Goal: Task Accomplishment & Management: Manage account settings

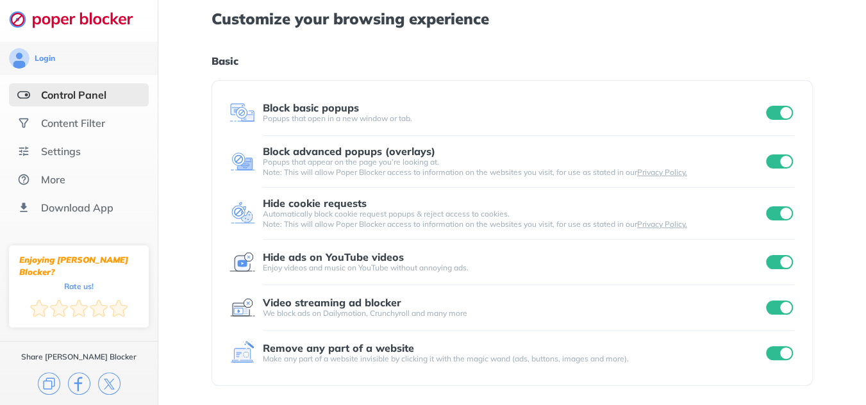
click at [772, 110] on input "checkbox" at bounding box center [779, 113] width 27 height 14
click at [787, 113] on input "checkbox" at bounding box center [779, 113] width 27 height 14
click at [774, 156] on input "checkbox" at bounding box center [779, 161] width 27 height 14
click at [788, 161] on input "checkbox" at bounding box center [779, 161] width 27 height 14
click at [776, 215] on input "checkbox" at bounding box center [779, 213] width 27 height 14
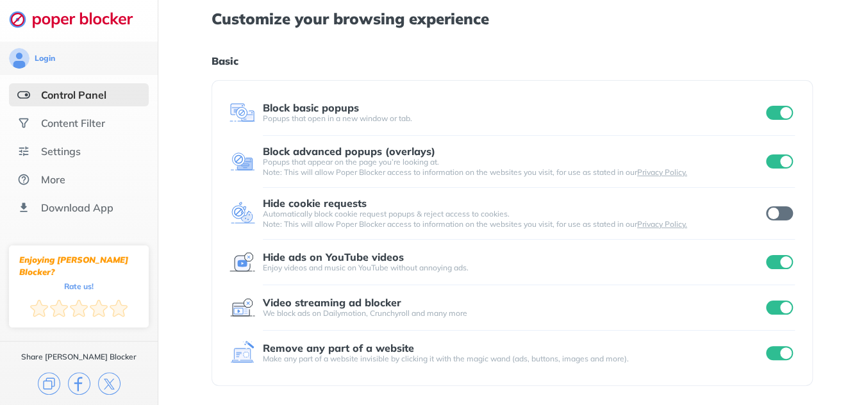
click at [788, 213] on input "checkbox" at bounding box center [779, 213] width 27 height 14
click at [770, 260] on input "checkbox" at bounding box center [779, 262] width 27 height 14
click at [791, 263] on input "checkbox" at bounding box center [779, 262] width 27 height 14
click at [770, 309] on input "checkbox" at bounding box center [779, 308] width 27 height 14
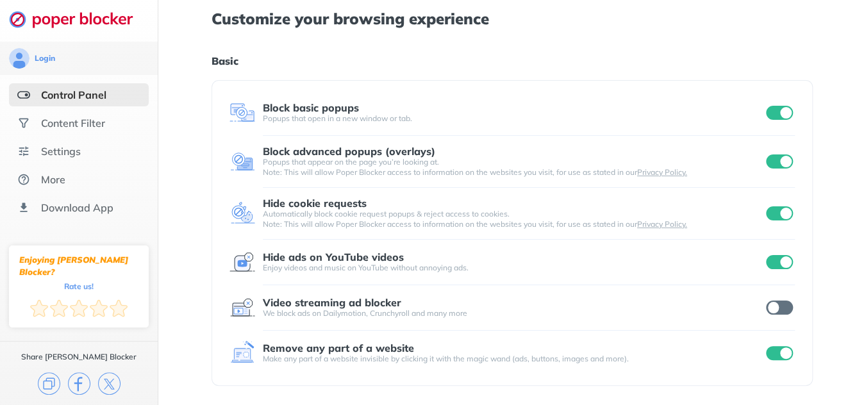
click at [788, 306] on div "Login Control Panel Content Filter Settings More Download App Enjoying [PERSON_…" at bounding box center [433, 331] width 866 height 663
click at [788, 306] on input "checkbox" at bounding box center [779, 308] width 27 height 14
click at [771, 351] on input "checkbox" at bounding box center [779, 353] width 27 height 14
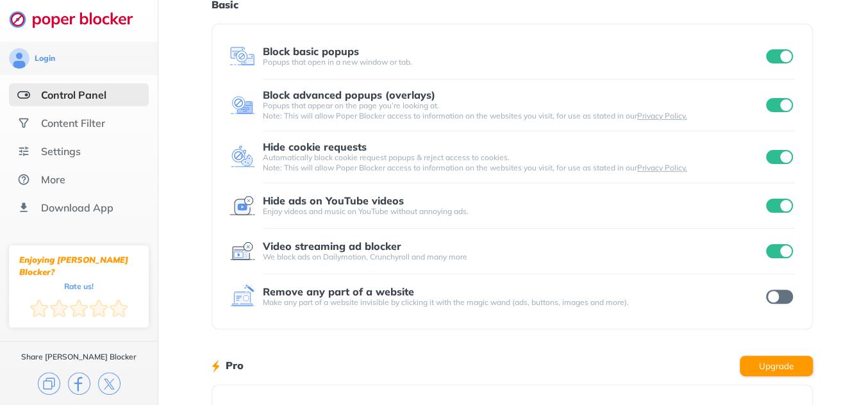
scroll to position [128, 0]
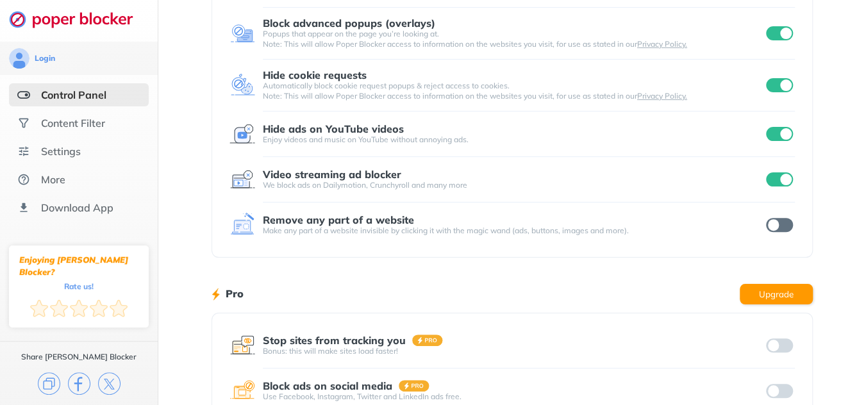
click at [787, 222] on input "checkbox" at bounding box center [779, 225] width 27 height 14
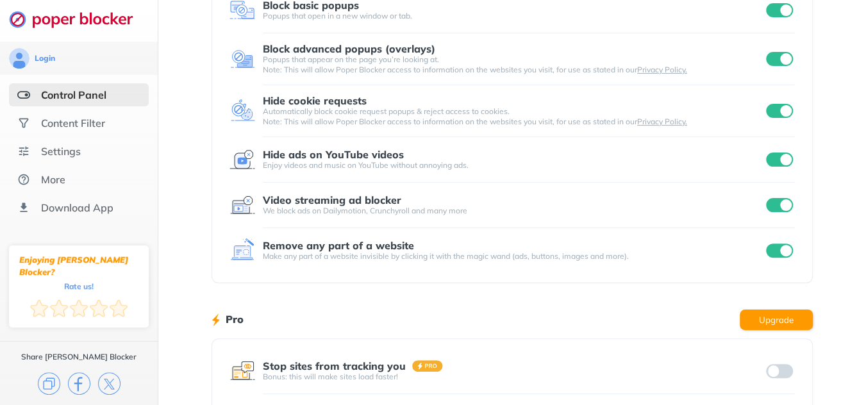
scroll to position [103, 0]
drag, startPoint x: 867, startPoint y: 0, endPoint x: 590, endPoint y: 10, distance: 277.7
click at [590, 10] on div "Block basic popups" at bounding box center [513, 5] width 501 height 12
